Goal: Task Accomplishment & Management: Manage account settings

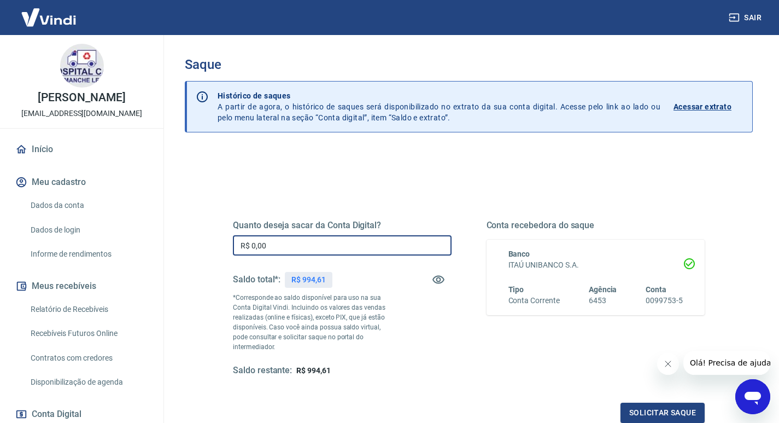
click at [275, 249] on input "R$ 0,00" at bounding box center [342, 245] width 219 height 20
type input "R$ 994,61"
click at [468, 316] on div "Quanto deseja sacar da Conta Digital? R$ 994,61 ​ Saldo total*: R$ 994,61 *Corr…" at bounding box center [469, 298] width 472 height 156
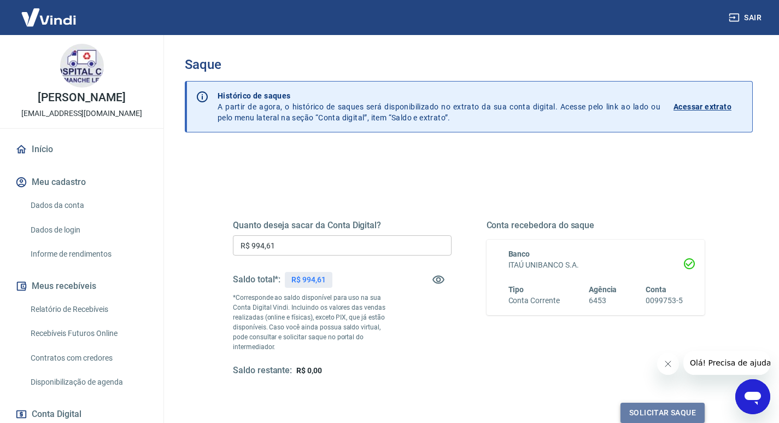
click at [664, 402] on button "Solicitar saque" at bounding box center [662, 412] width 84 height 20
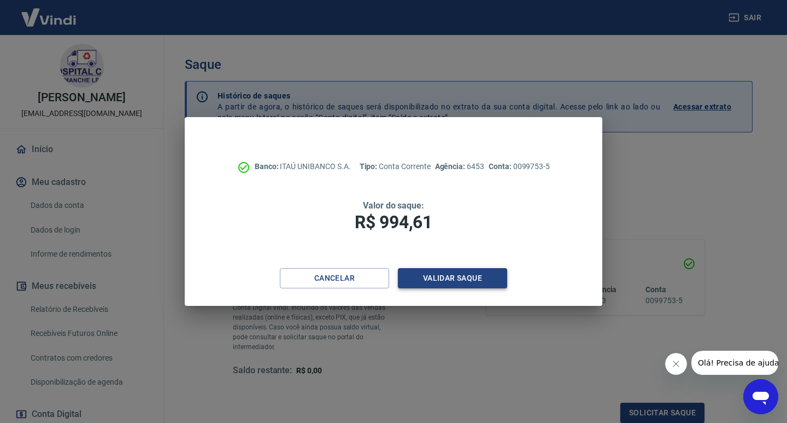
click at [464, 278] on button "Validar saque" at bounding box center [452, 278] width 109 height 20
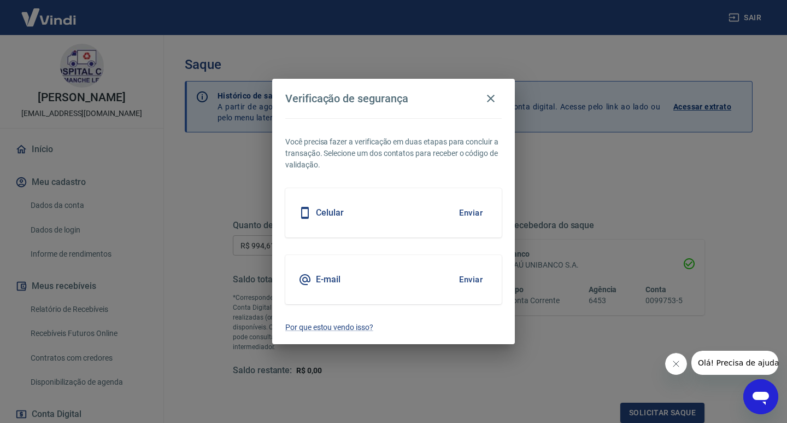
click at [467, 275] on button "Enviar" at bounding box center [471, 279] width 36 height 23
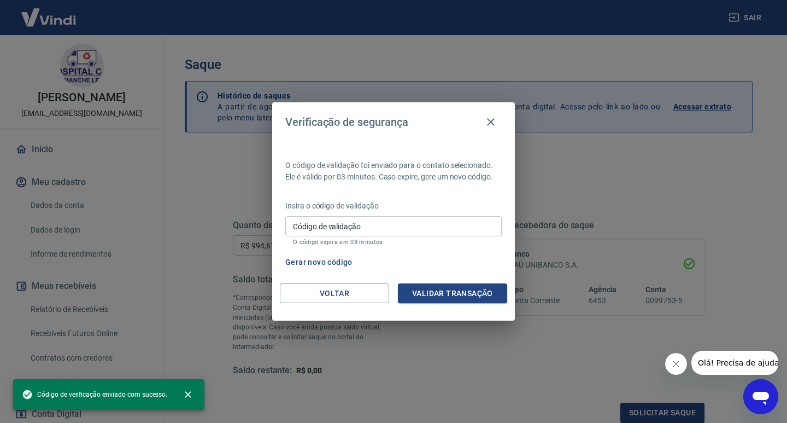
click at [377, 230] on input "Código de validação" at bounding box center [393, 226] width 216 height 20
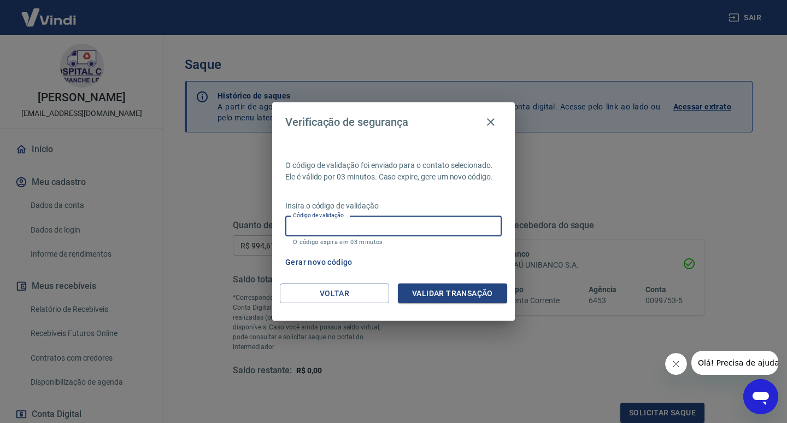
paste input "821364"
type input "821364"
click at [450, 296] on button "Validar transação" at bounding box center [452, 293] width 109 height 20
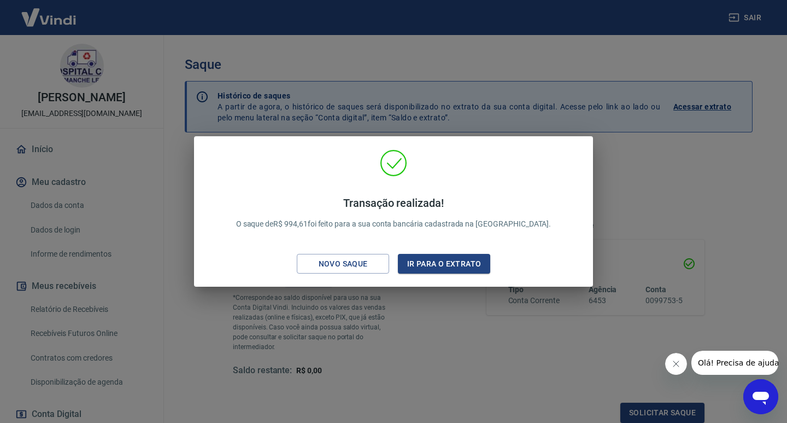
click at [695, 131] on div "Transação realizada! O saque de R$ 994,61 foi feito para a sua conta bancária c…" at bounding box center [393, 211] width 787 height 423
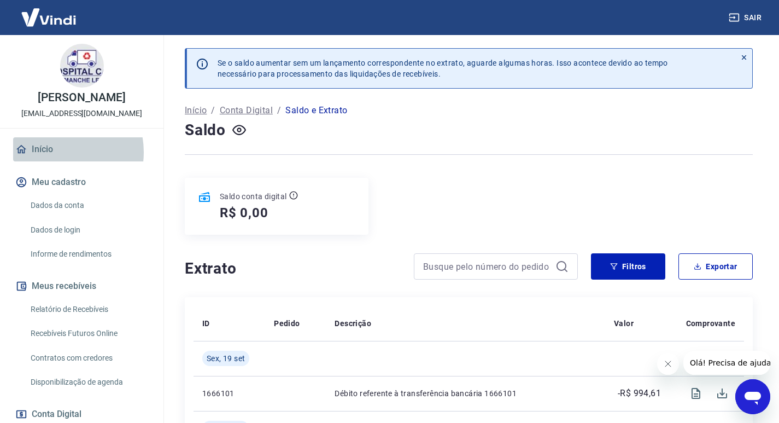
click at [55, 161] on link "Início" at bounding box center [81, 149] width 137 height 24
